Goal: Navigation & Orientation: Find specific page/section

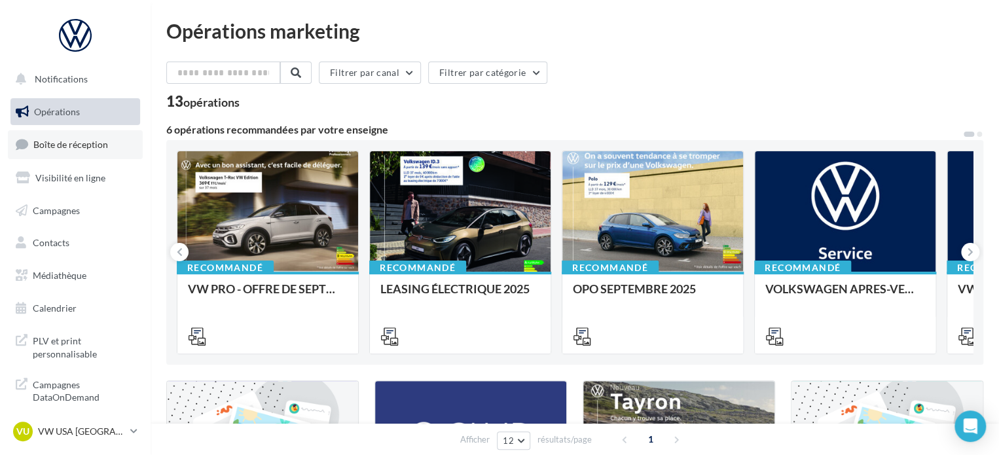
click at [103, 143] on span "Boîte de réception" at bounding box center [70, 144] width 75 height 11
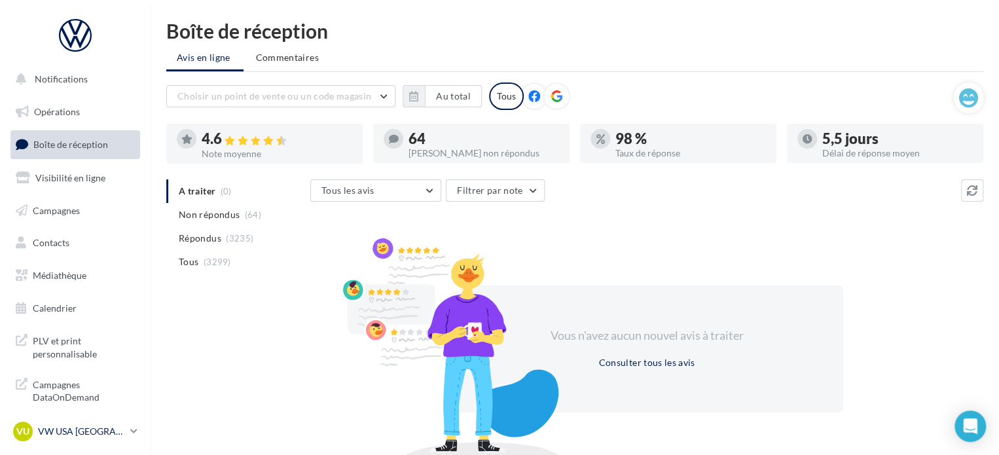
click at [99, 435] on p "VW USA [GEOGRAPHIC_DATA]" at bounding box center [81, 431] width 87 height 13
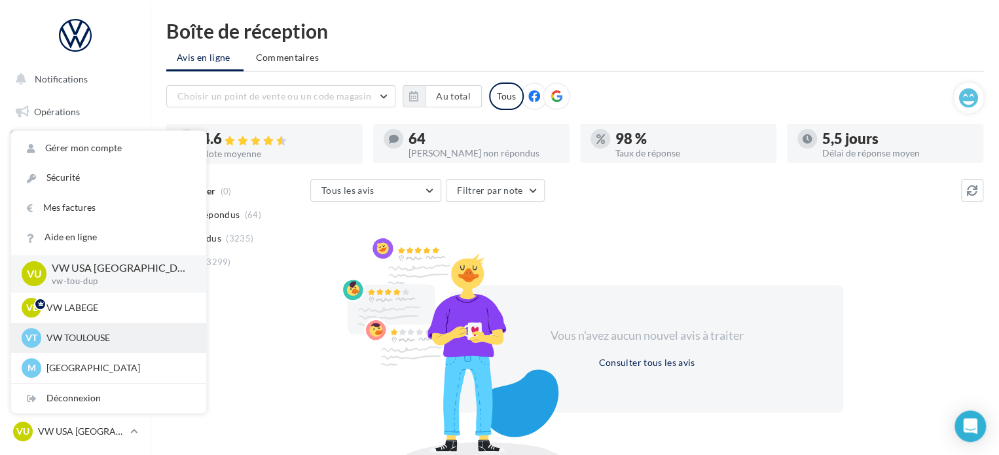
click at [133, 347] on div "VT VW TOULOUSE vw-cap-dup" at bounding box center [109, 338] width 174 height 20
